Goal: Consume media (video, audio)

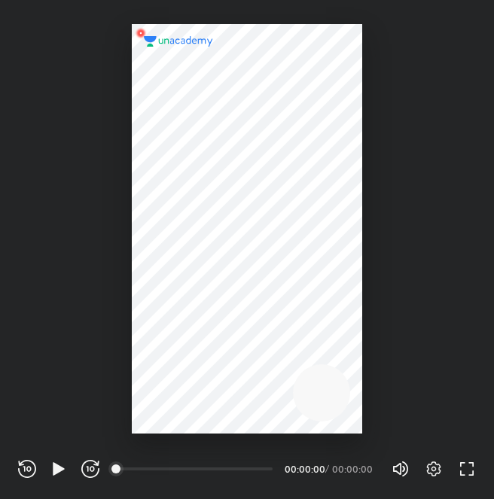
scroll to position [499, 494]
click at [56, 464] on icon "button" at bounding box center [59, 469] width 18 height 18
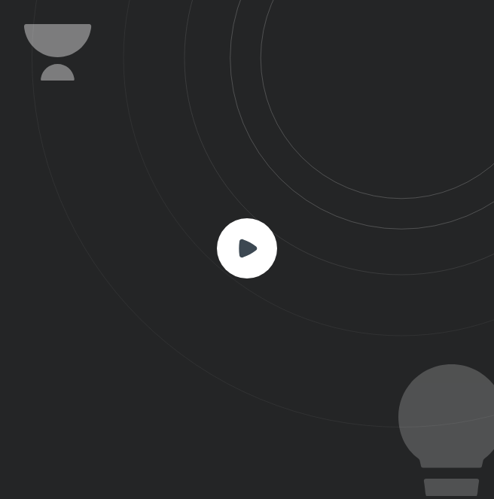
click at [247, 260] on rect at bounding box center [247, 248] width 60 height 60
click at [268, 245] on rect at bounding box center [247, 248] width 60 height 60
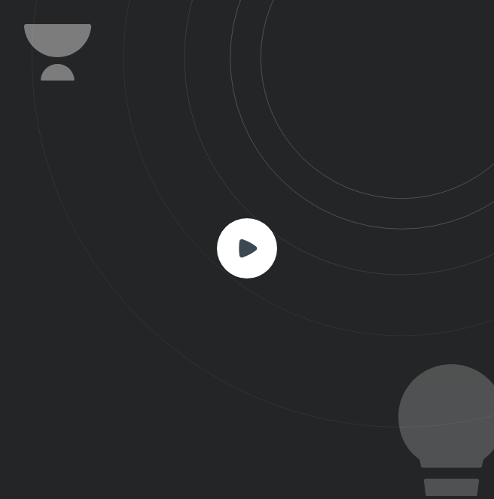
click at [268, 245] on rect at bounding box center [247, 248] width 60 height 60
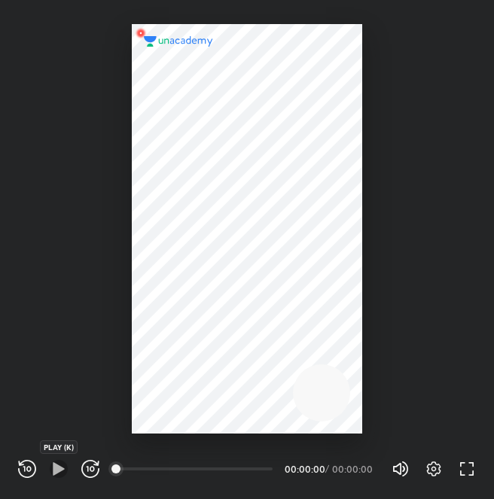
click at [54, 475] on icon "button" at bounding box center [59, 469] width 18 height 18
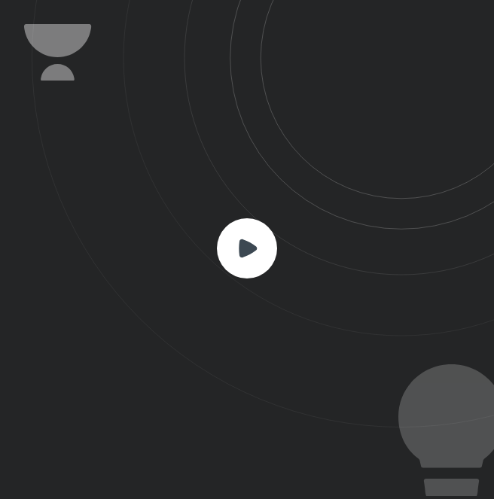
click at [243, 269] on rect at bounding box center [247, 248] width 60 height 60
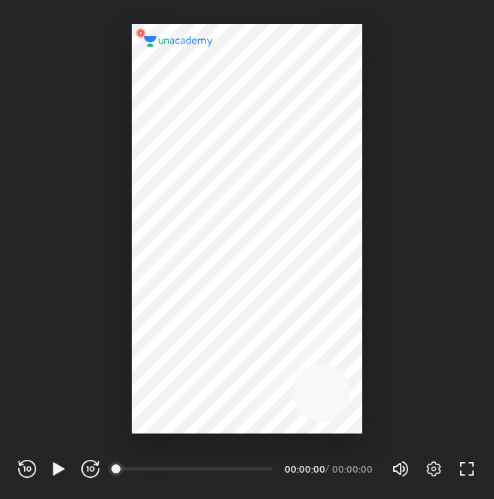
scroll to position [499, 494]
